Goal: Task Accomplishment & Management: Manage account settings

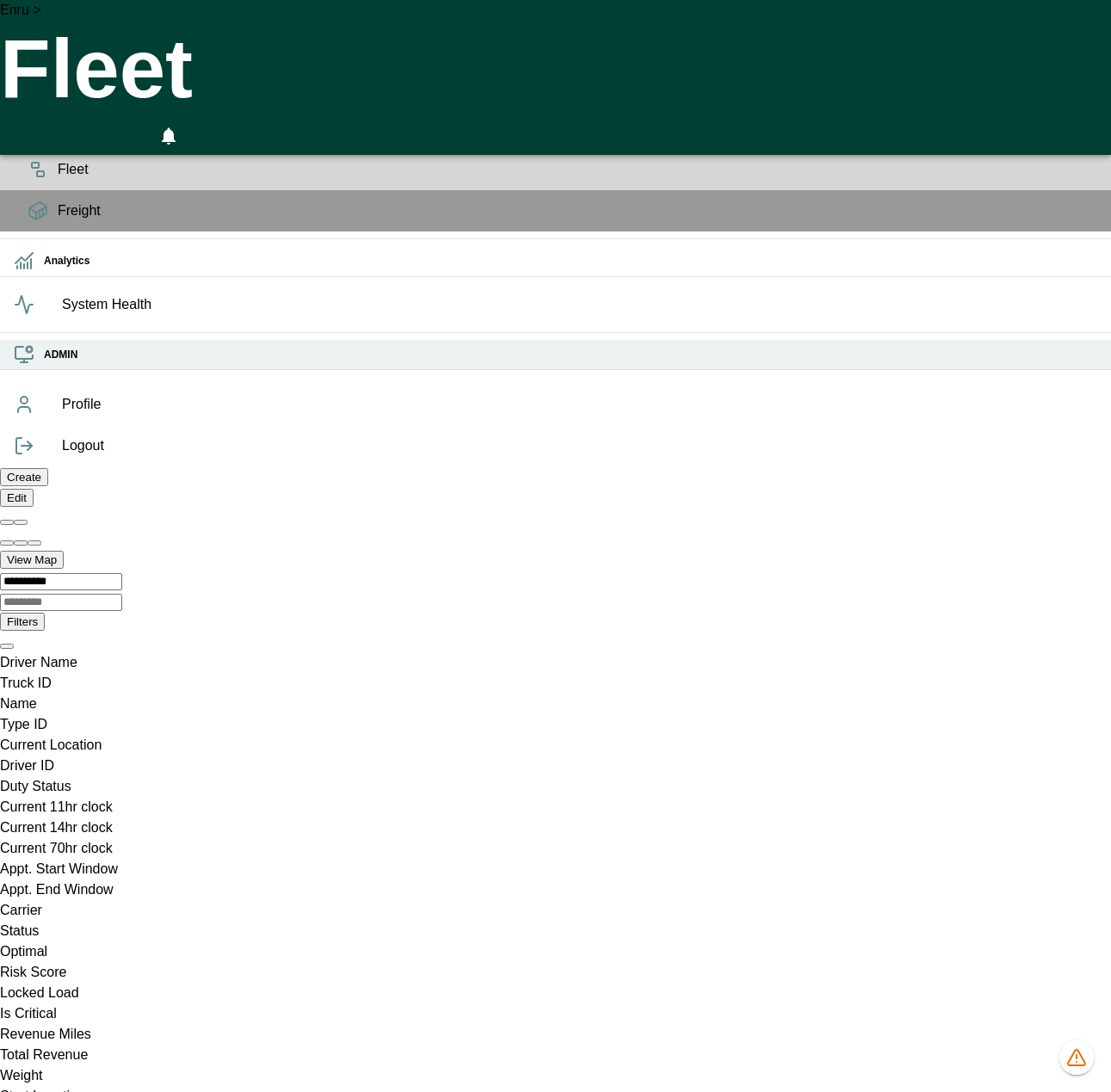
click at [31, 365] on icon at bounding box center [24, 354] width 21 height 21
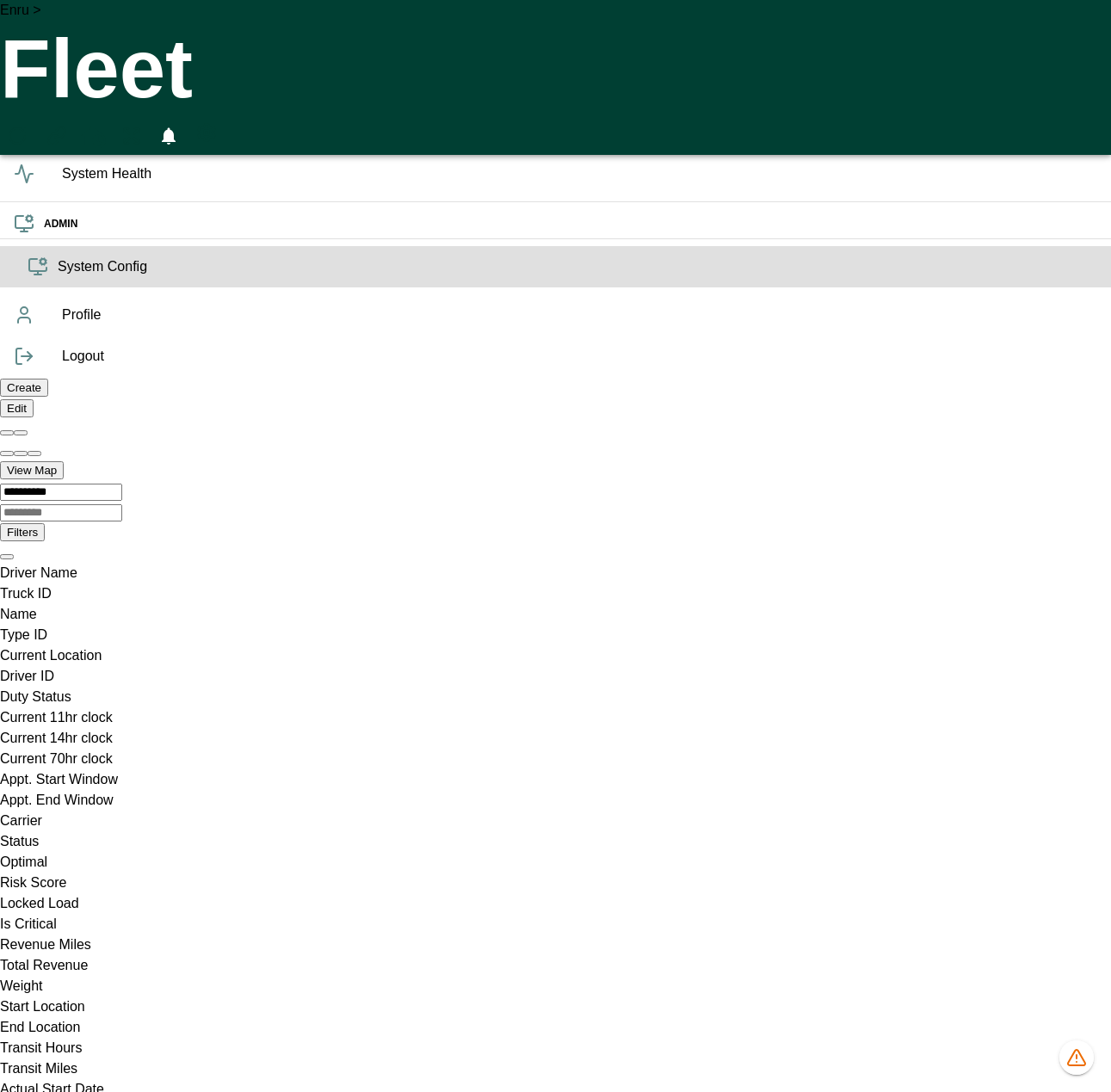
click at [58, 277] on span "System Config" at bounding box center [577, 266] width 1040 height 21
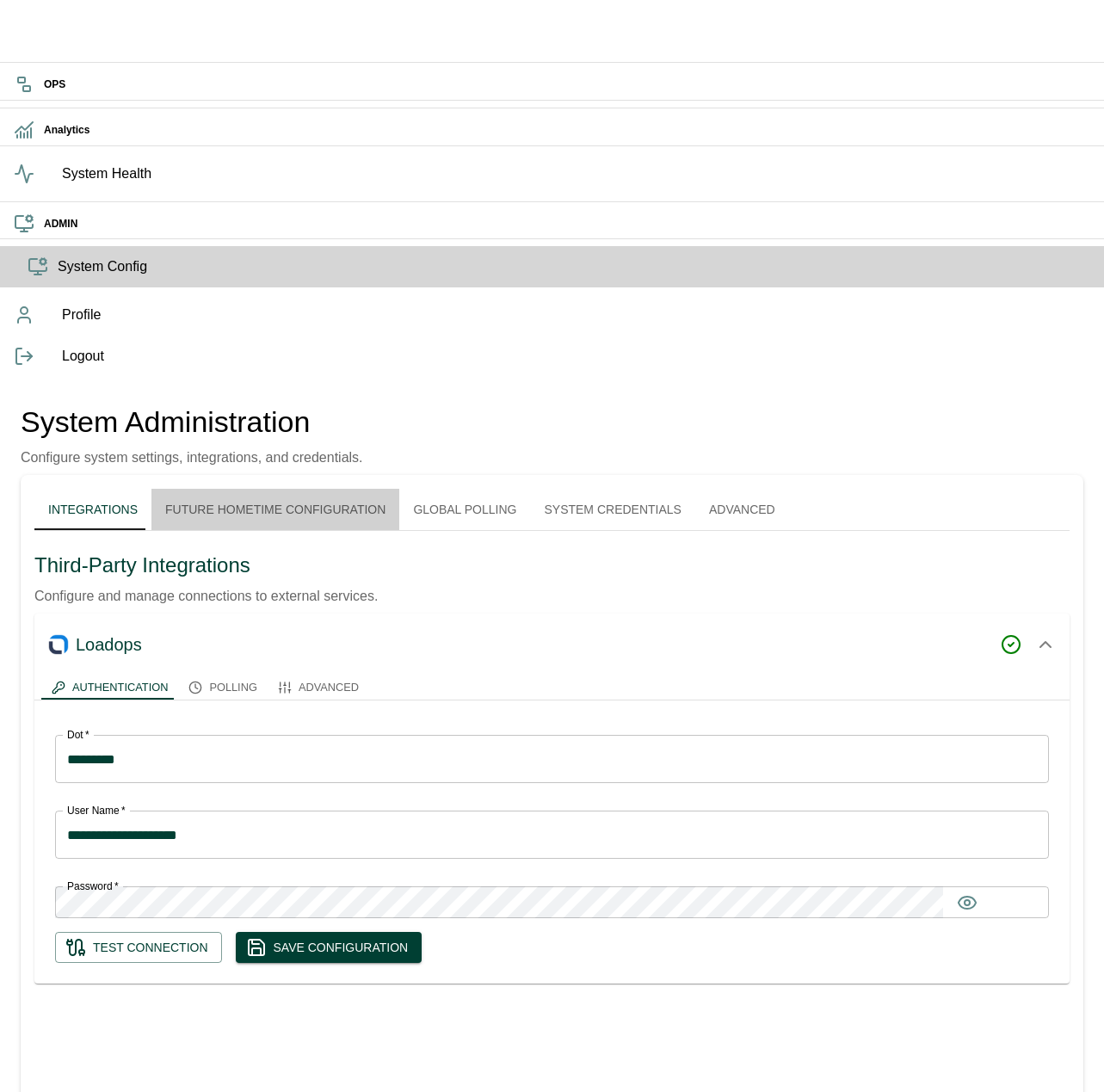
click at [363, 489] on button "Future Hometime Configuration" at bounding box center [276, 510] width 248 height 42
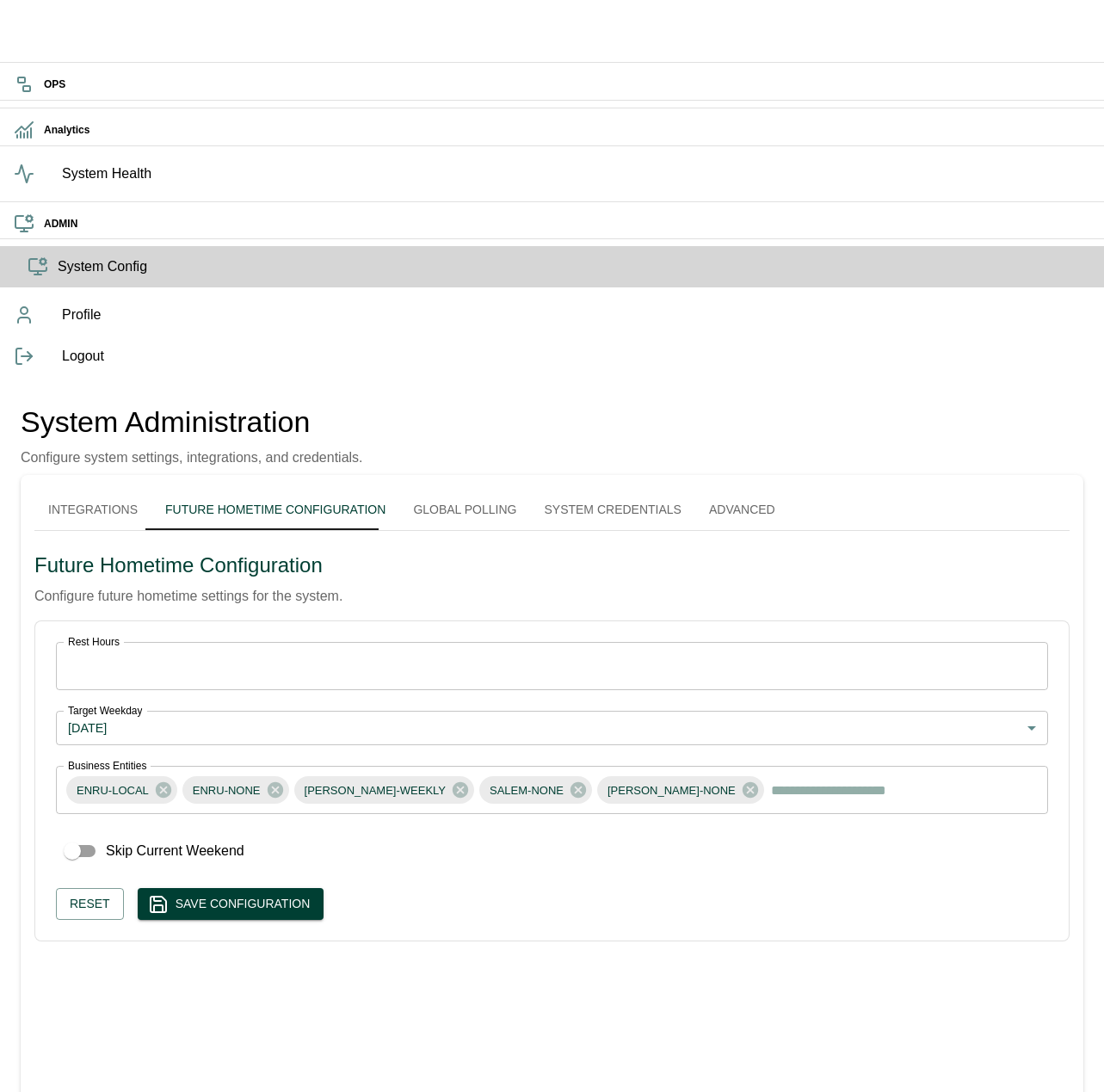
drag, startPoint x: 810, startPoint y: 61, endPoint x: 730, endPoint y: -9, distance: 106.3
click at [730, 0] on html "OPS Analytics System Health ADMIN System Config Profile Logout System Administr…" at bounding box center [552, 736] width 1104 height 1472
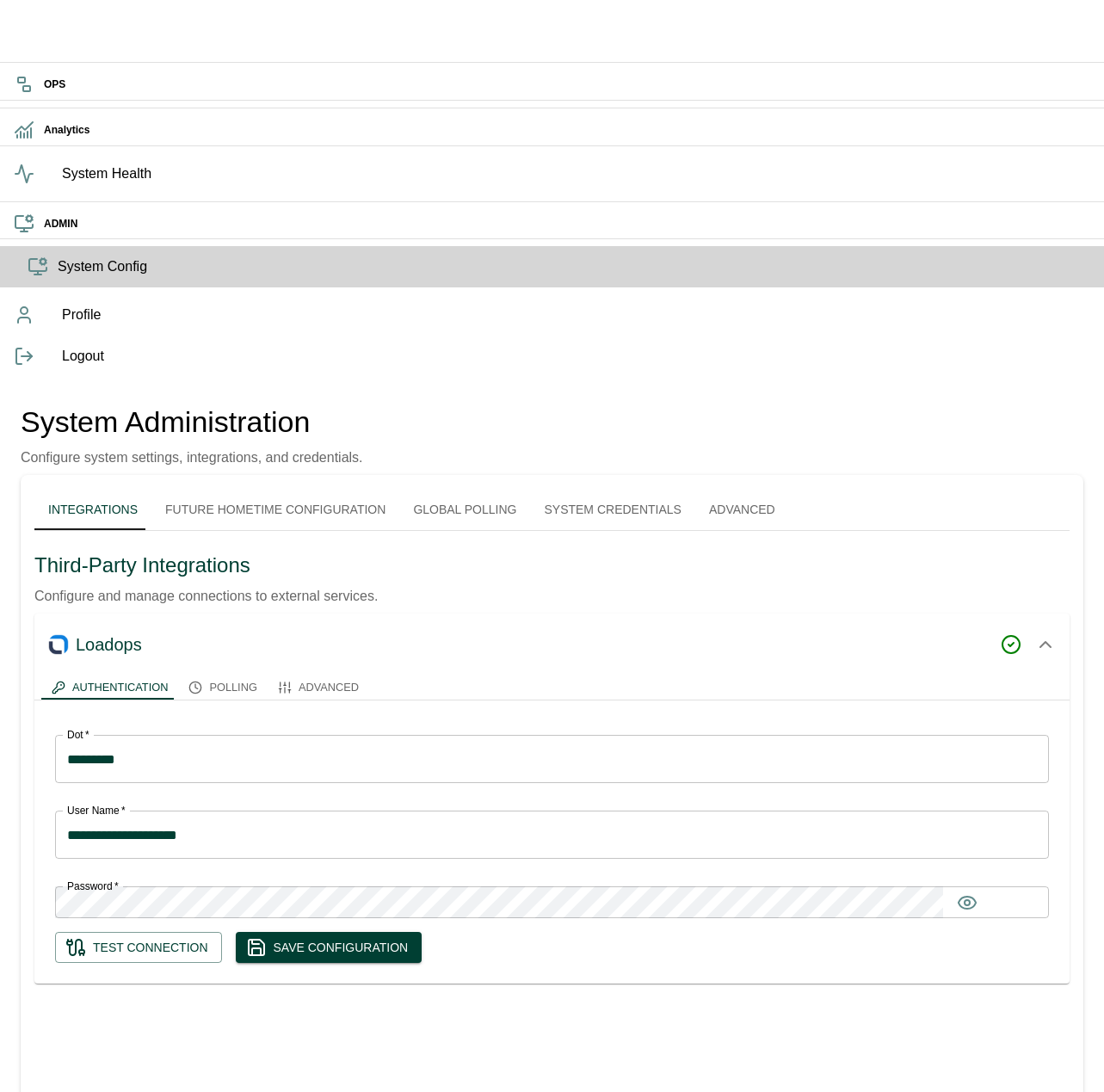
click at [267, 675] on button "Polling" at bounding box center [222, 687] width 88 height 24
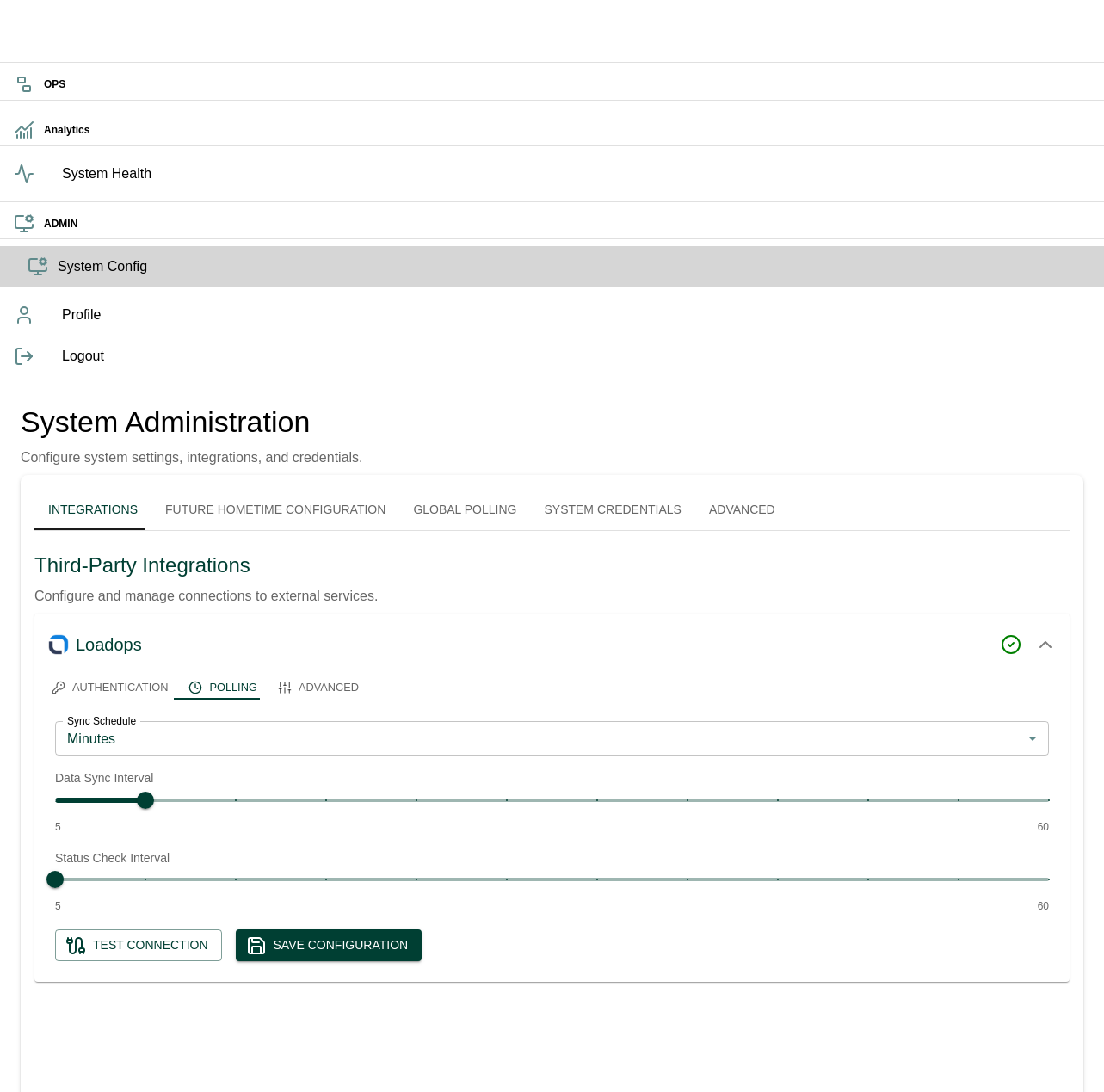
click at [282, 489] on button "Future Hometime Configuration" at bounding box center [276, 510] width 248 height 42
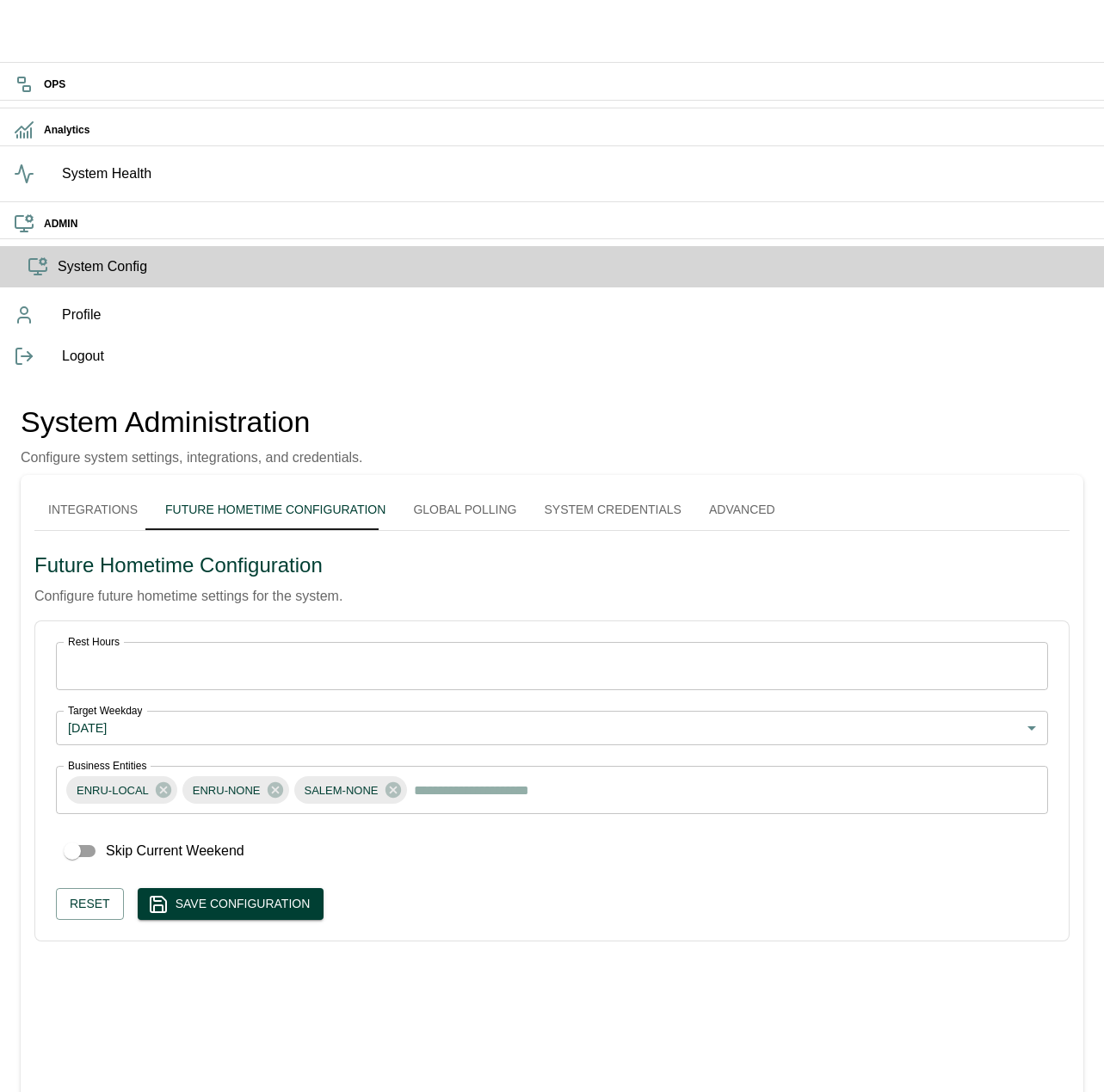
click at [366, 729] on div "Integrations Future Hometime Configuration Global Polling System Credentials Ad…" at bounding box center [552, 956] width 1062 height 963
click at [456, 812] on div "Integrations Future Hometime Configuration Global Polling System Credentials Ad…" at bounding box center [552, 956] width 1062 height 963
